Goal: Transaction & Acquisition: Obtain resource

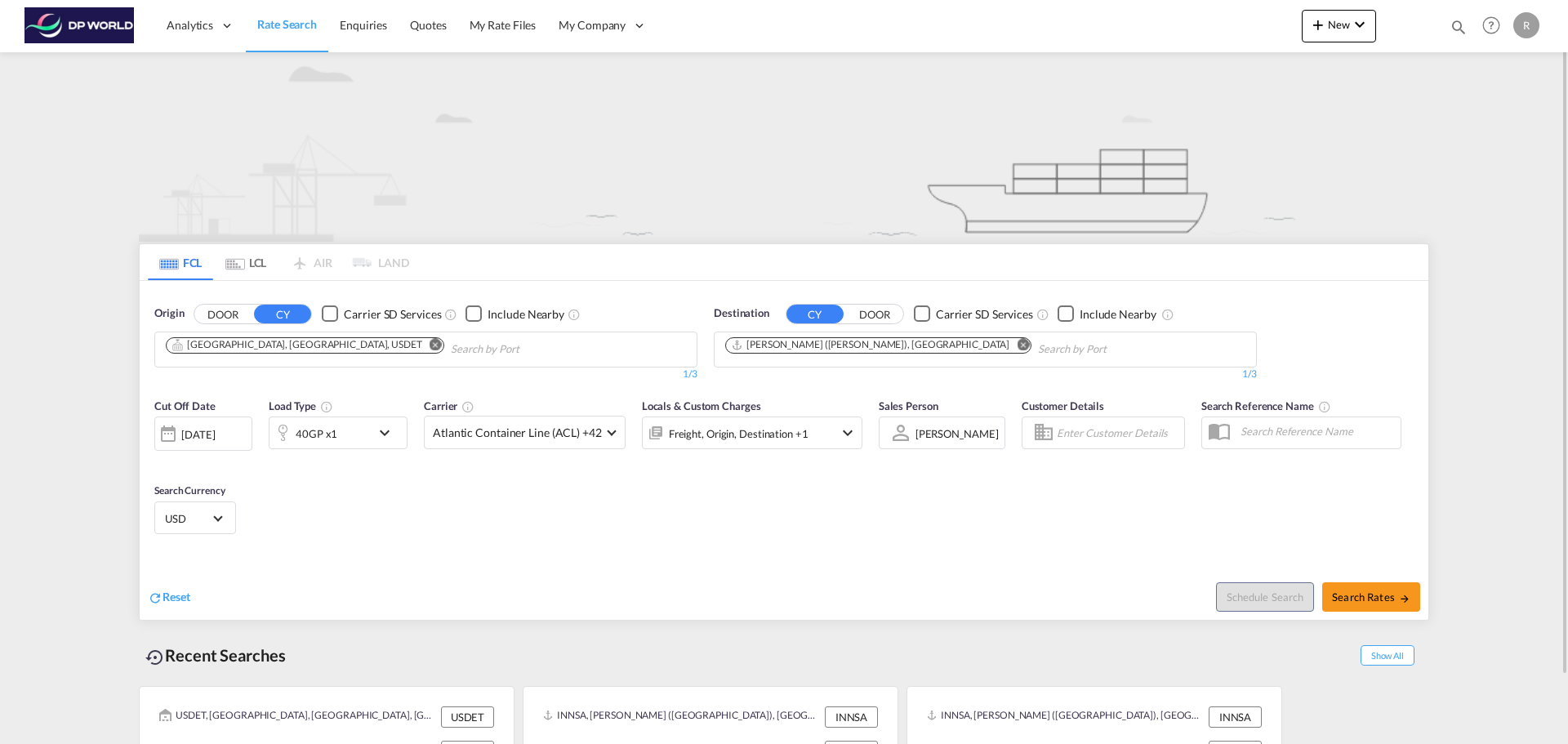
click at [223, 444] on div "[DATE]" at bounding box center [204, 433] width 98 height 34
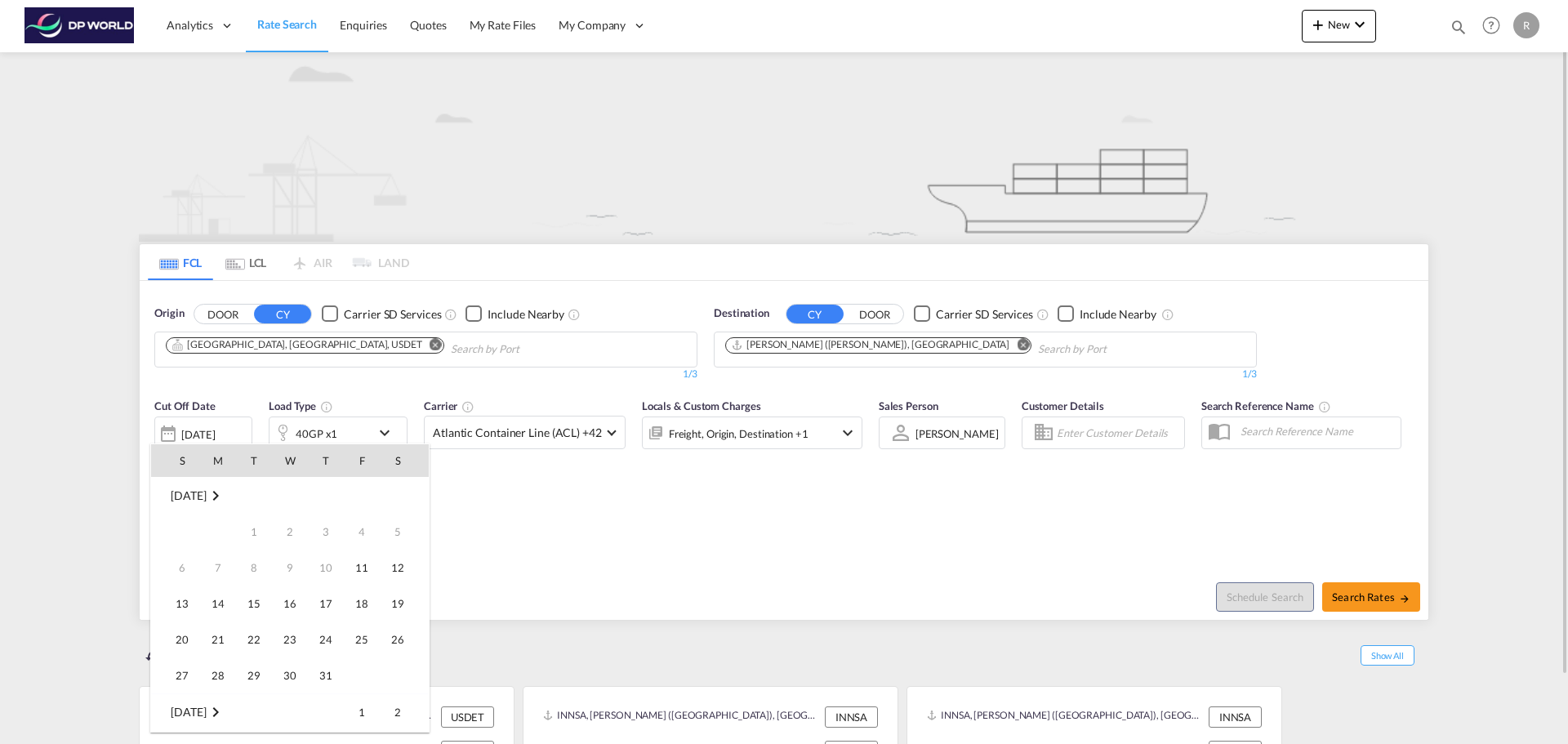
scroll to position [649, 0]
click at [313, 644] on span "30" at bounding box center [326, 639] width 33 height 33
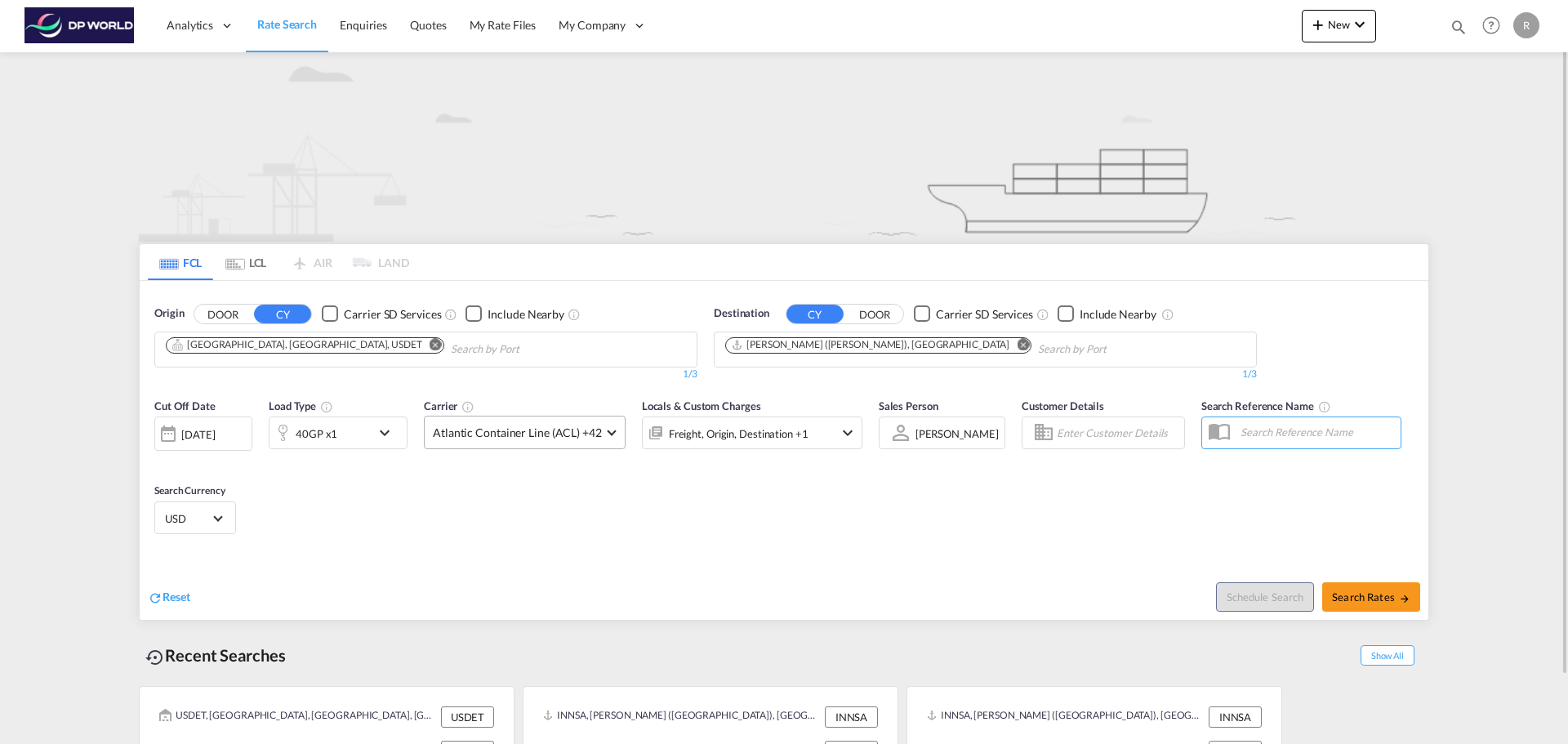
click at [608, 435] on span at bounding box center [611, 430] width 9 height 9
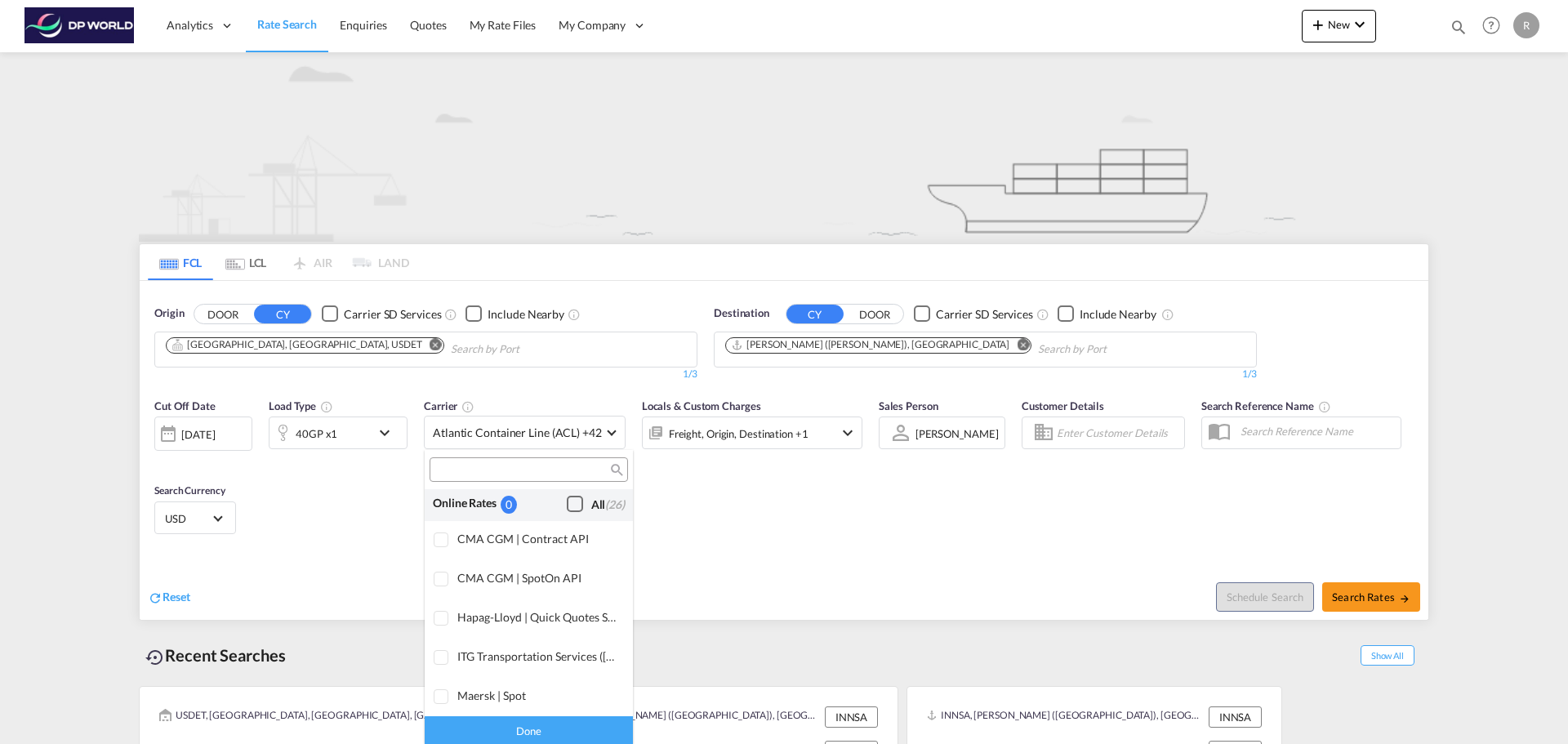
scroll to position [0, 0]
click at [568, 505] on div "Checkbox No Ink" at bounding box center [574, 506] width 16 height 16
click at [737, 499] on md-backdrop at bounding box center [784, 372] width 1568 height 744
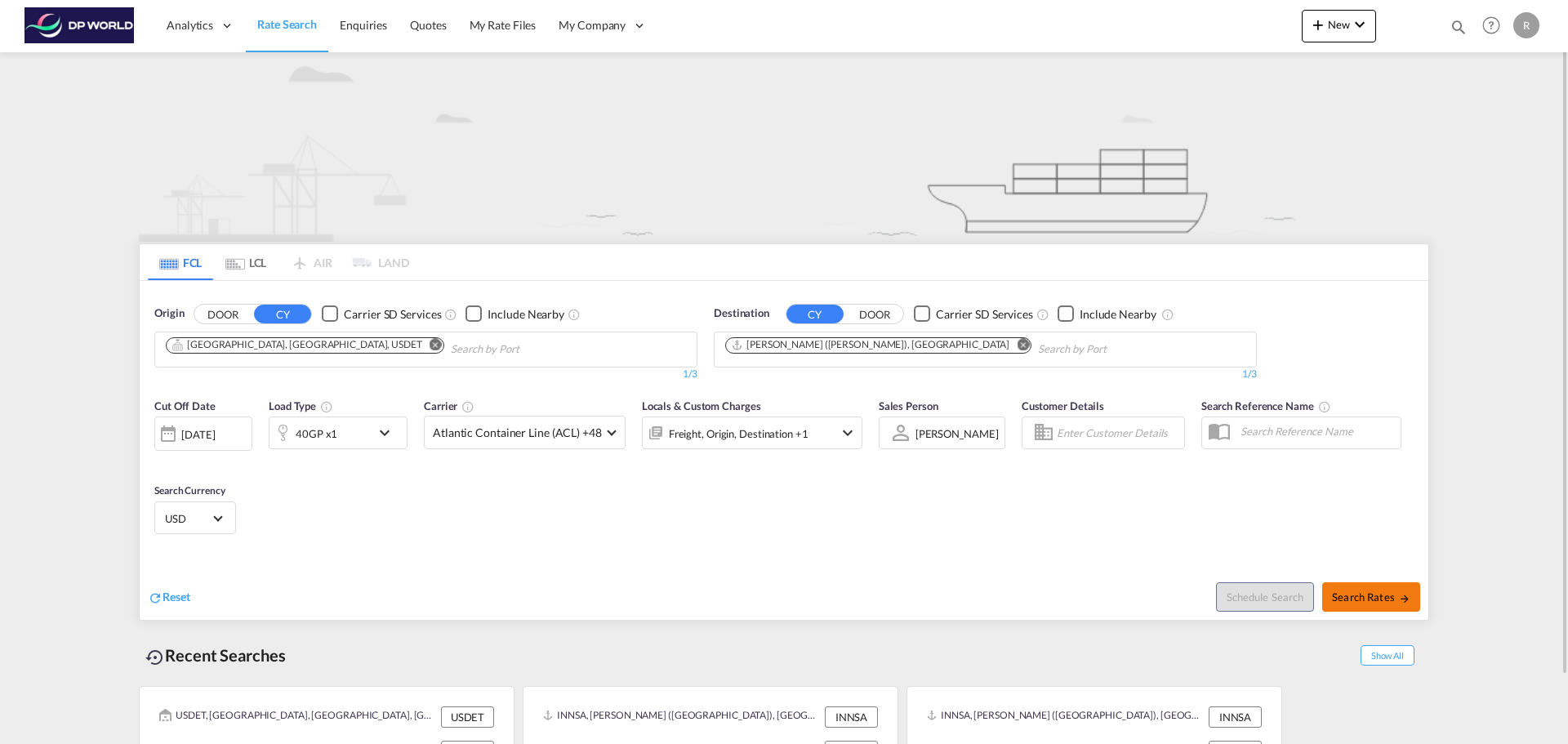
click at [1357, 605] on button "Search Rates" at bounding box center [1371, 596] width 98 height 29
type input "USDET to INNSA / [DATE]"
